Goal: Obtain resource: Obtain resource

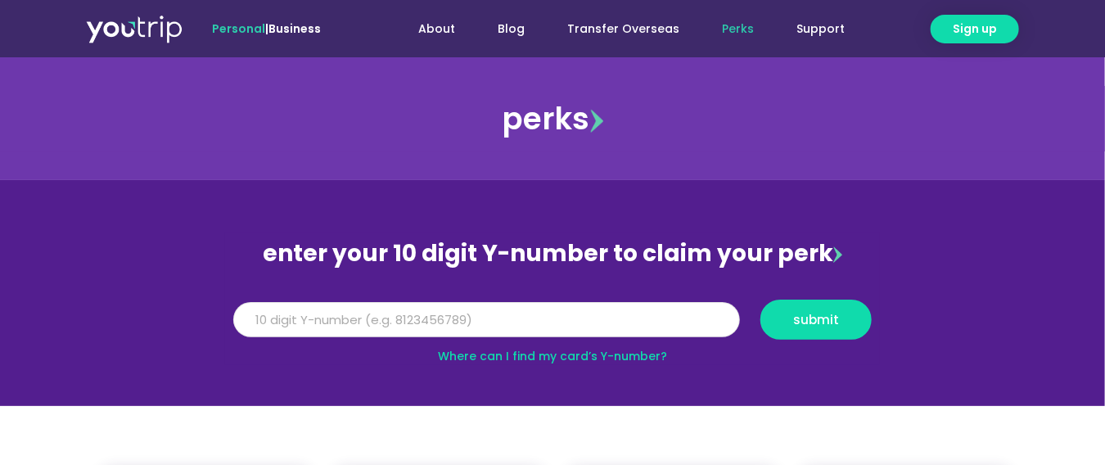
click at [406, 333] on input "Y Number" at bounding box center [486, 320] width 507 height 36
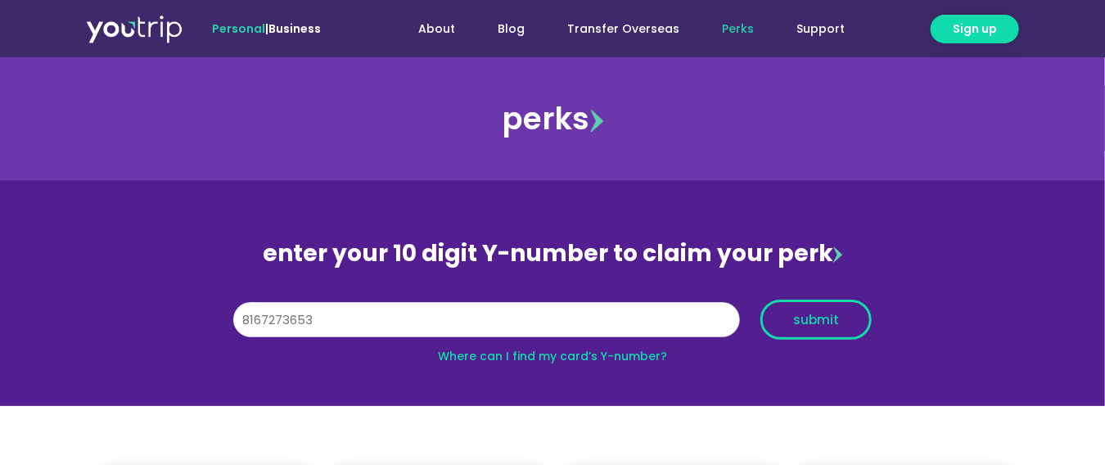
type input "8167273653"
click at [833, 330] on button "submit" at bounding box center [816, 320] width 111 height 40
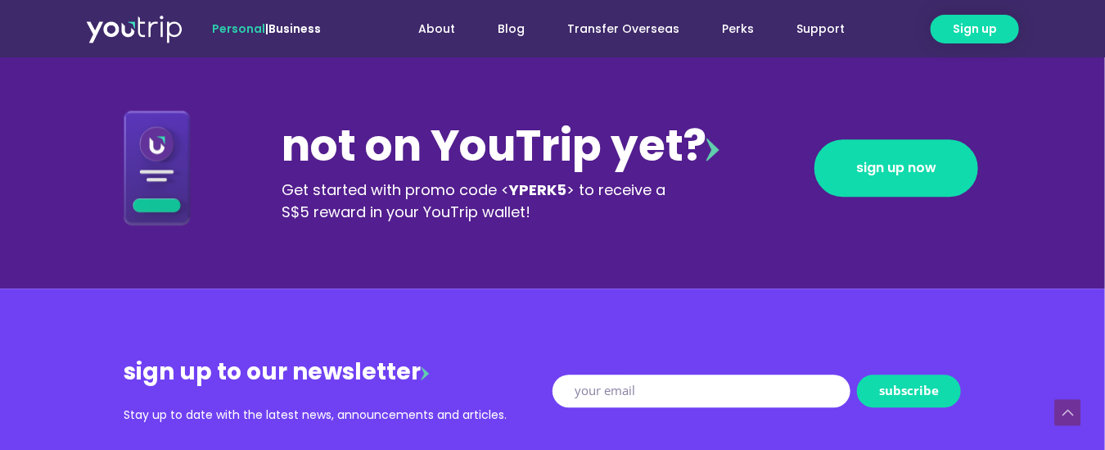
scroll to position [1716, 0]
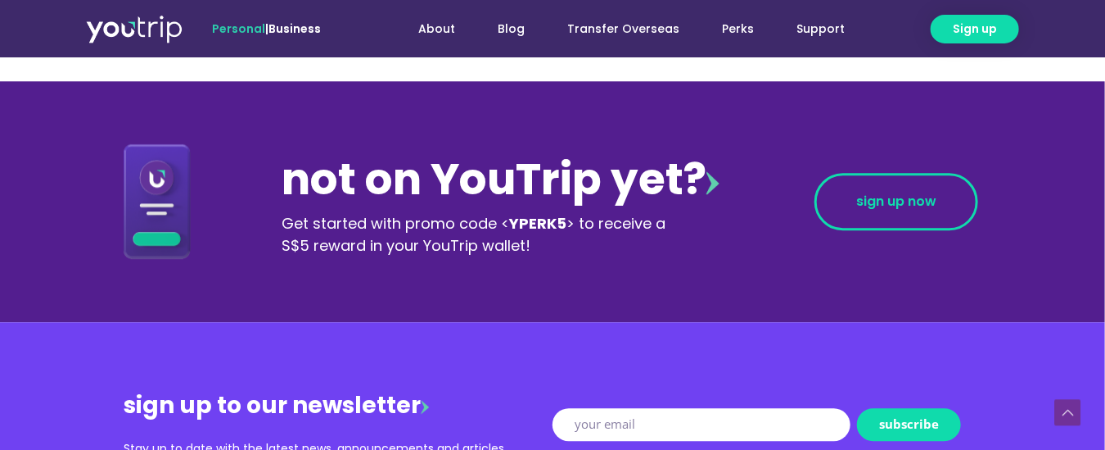
click at [892, 206] on span "sign up now" at bounding box center [896, 201] width 80 height 13
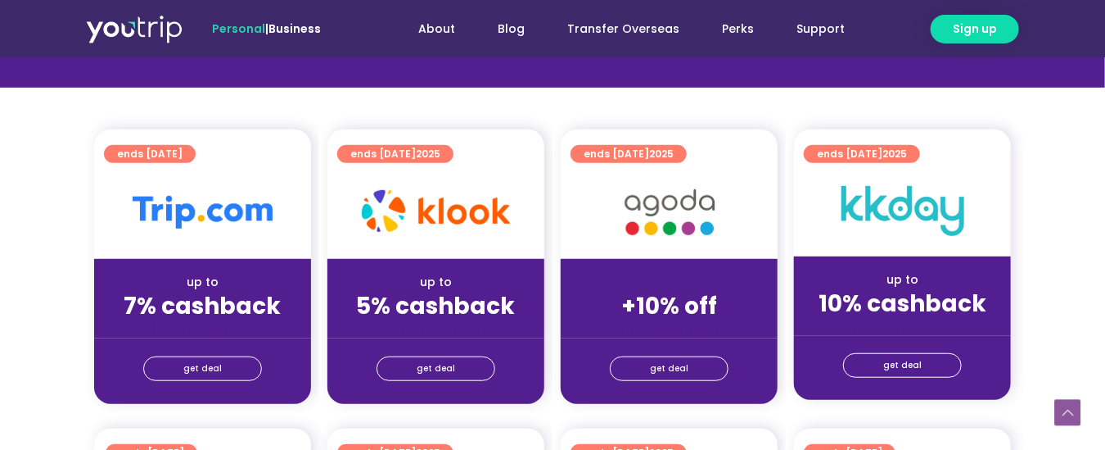
scroll to position [310, 0]
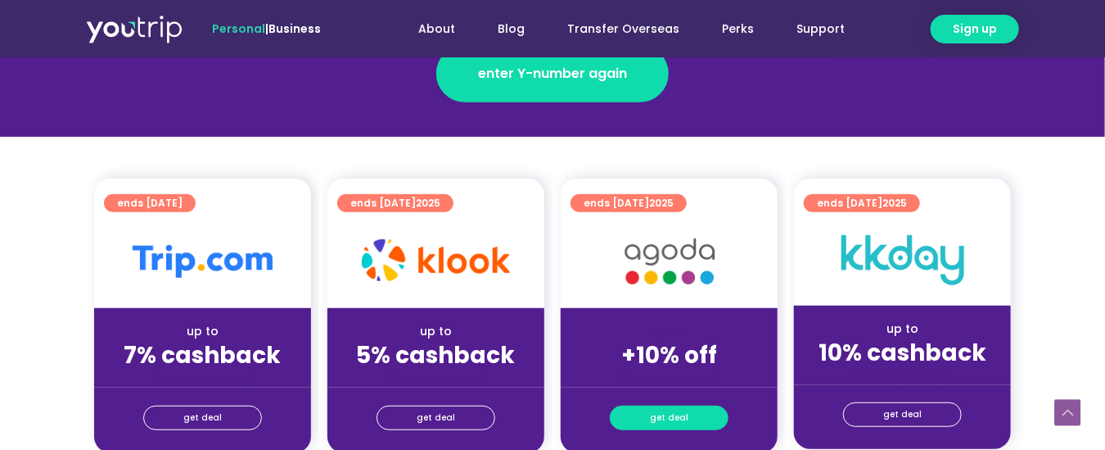
click at [662, 413] on span "get deal" at bounding box center [669, 417] width 38 height 23
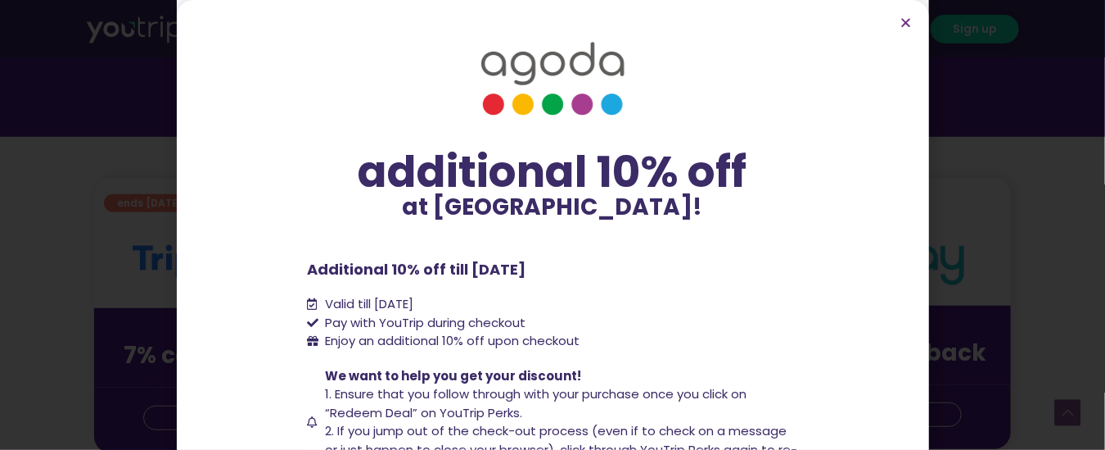
scroll to position [136, 0]
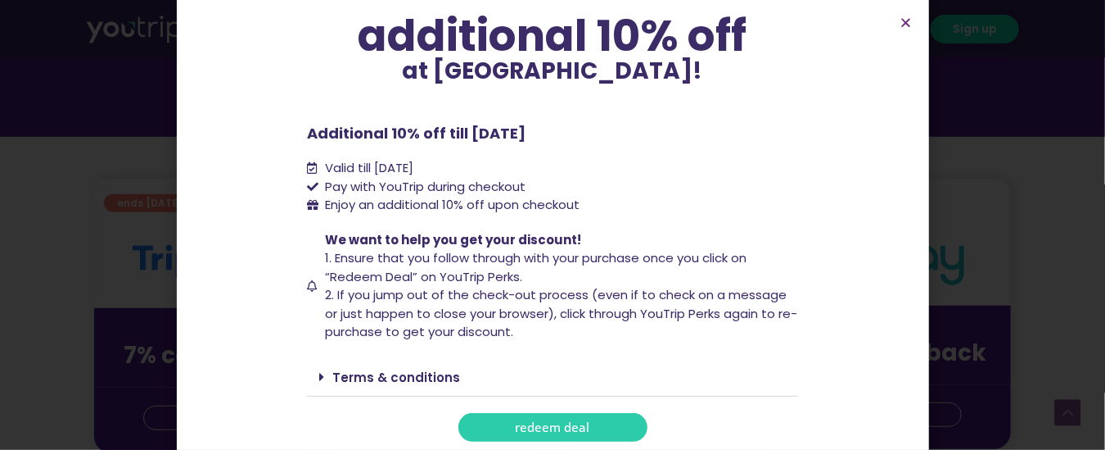
click at [521, 427] on span "redeem deal" at bounding box center [553, 427] width 75 height 12
